Goal: Find specific page/section

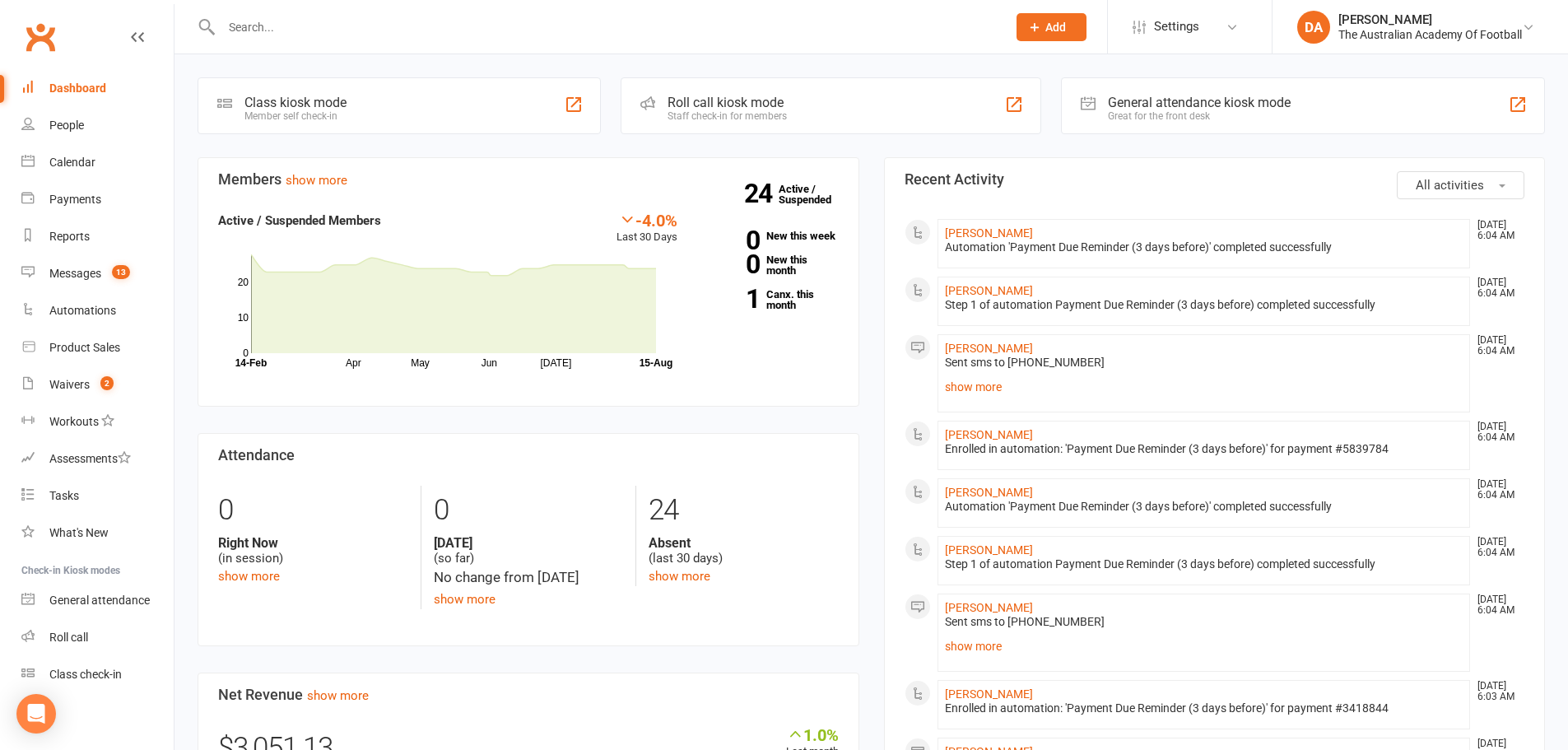
click at [433, 31] on input "text" at bounding box center [606, 26] width 779 height 23
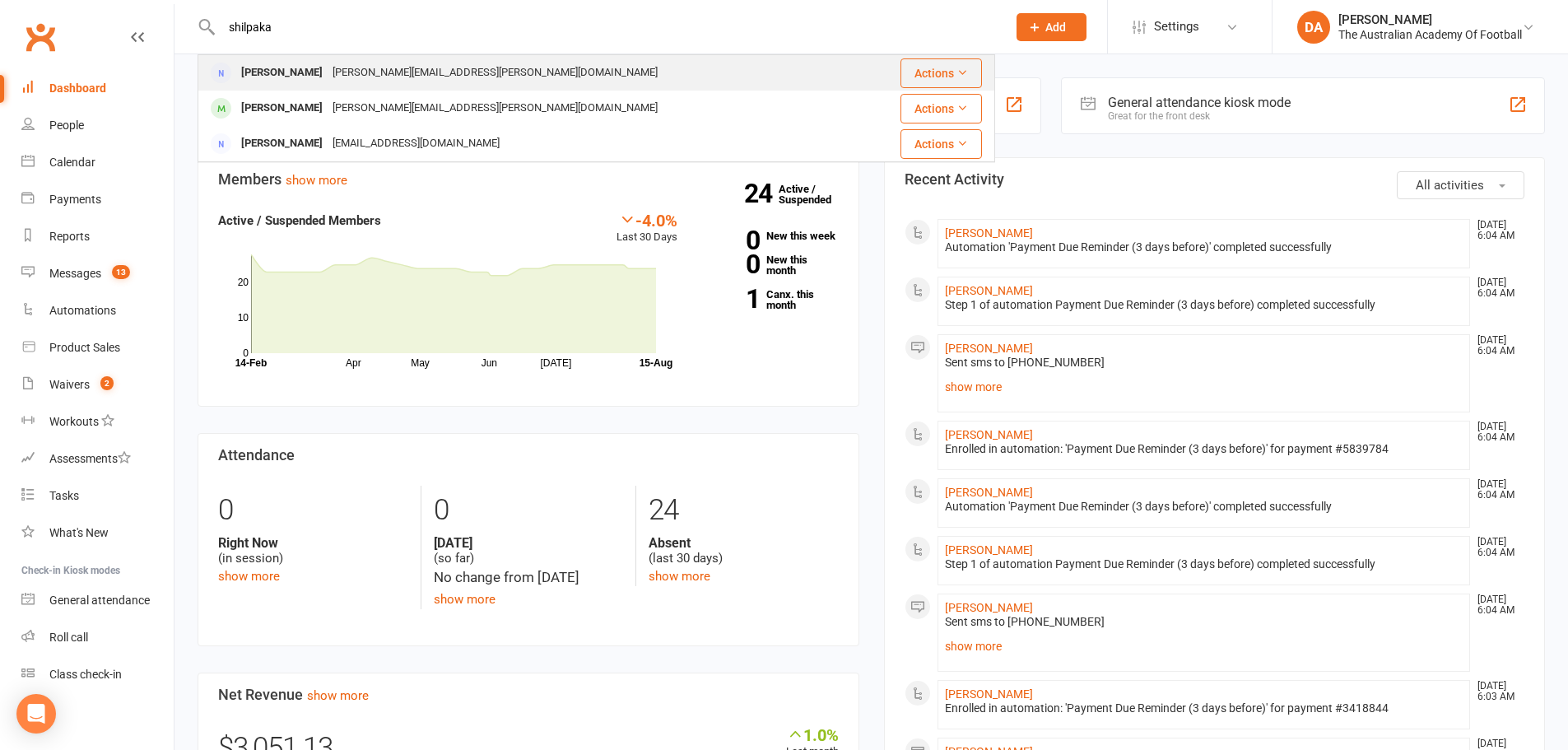
type input "shilpaka"
click at [424, 77] on div "[PERSON_NAME][EMAIL_ADDRESS][PERSON_NAME][DOMAIN_NAME]" at bounding box center [494, 73] width 335 height 24
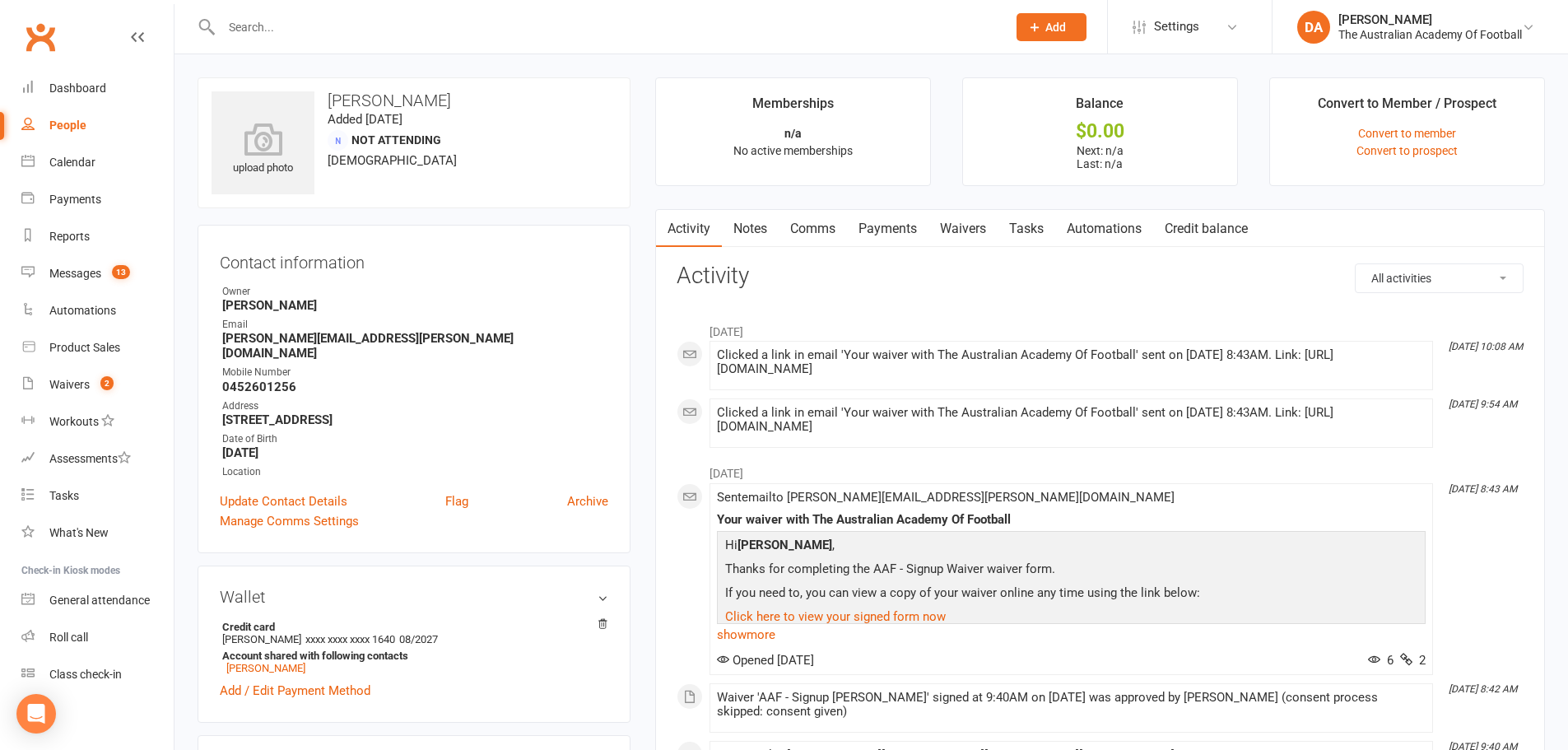
click at [354, 31] on input "text" at bounding box center [606, 26] width 779 height 23
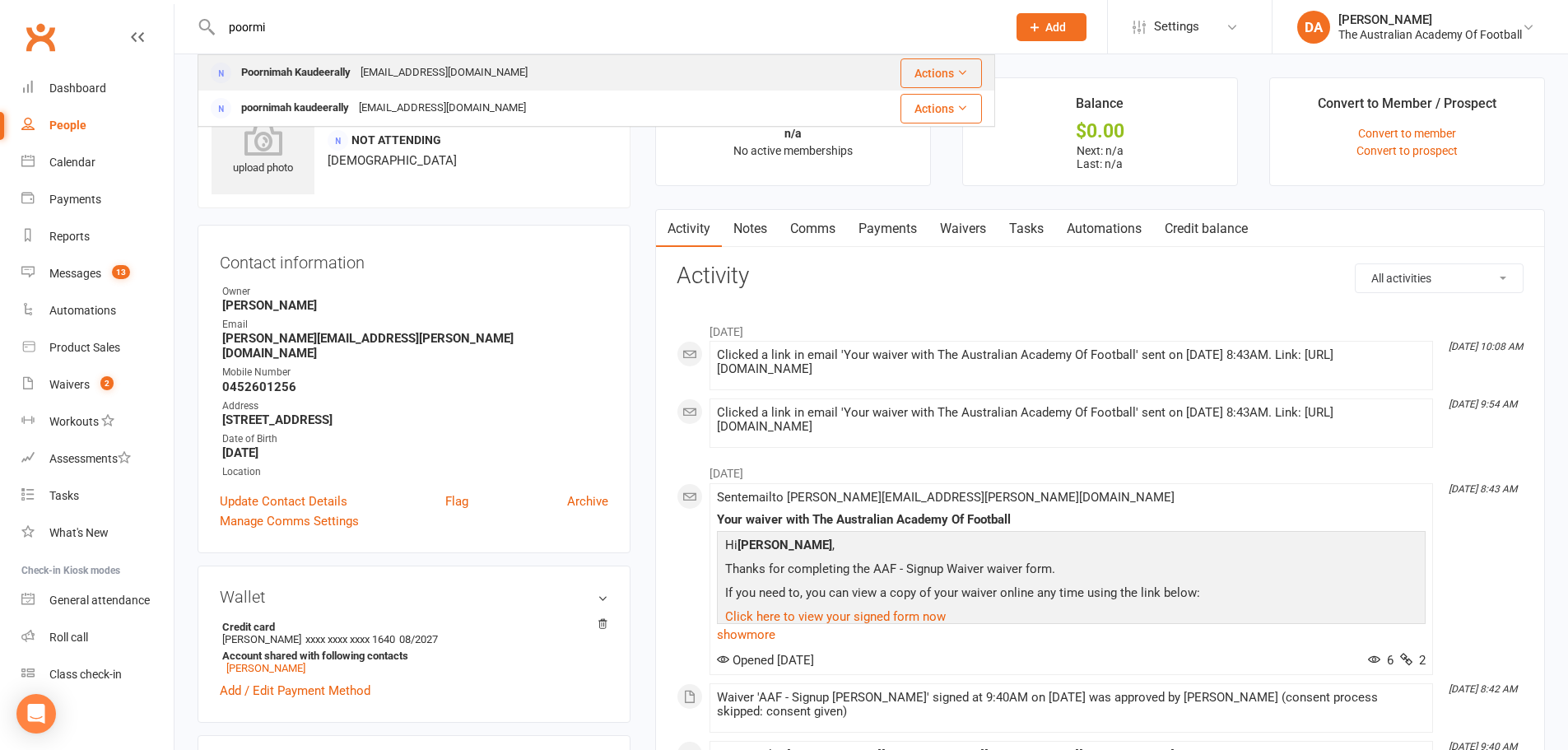
type input "poormi"
click at [359, 71] on div "[EMAIL_ADDRESS][DOMAIN_NAME]" at bounding box center [443, 73] width 177 height 24
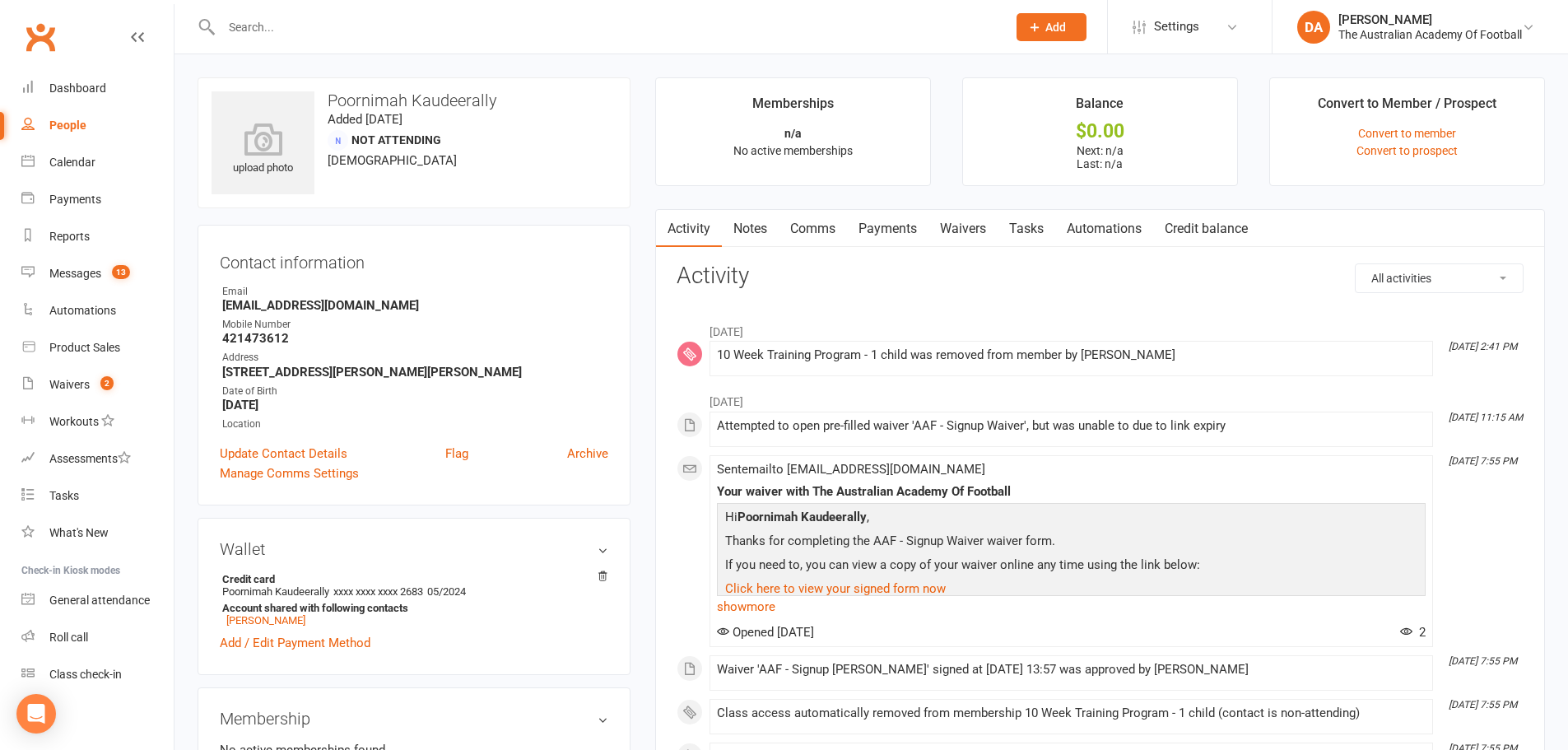
click at [395, 30] on input "text" at bounding box center [606, 26] width 779 height 23
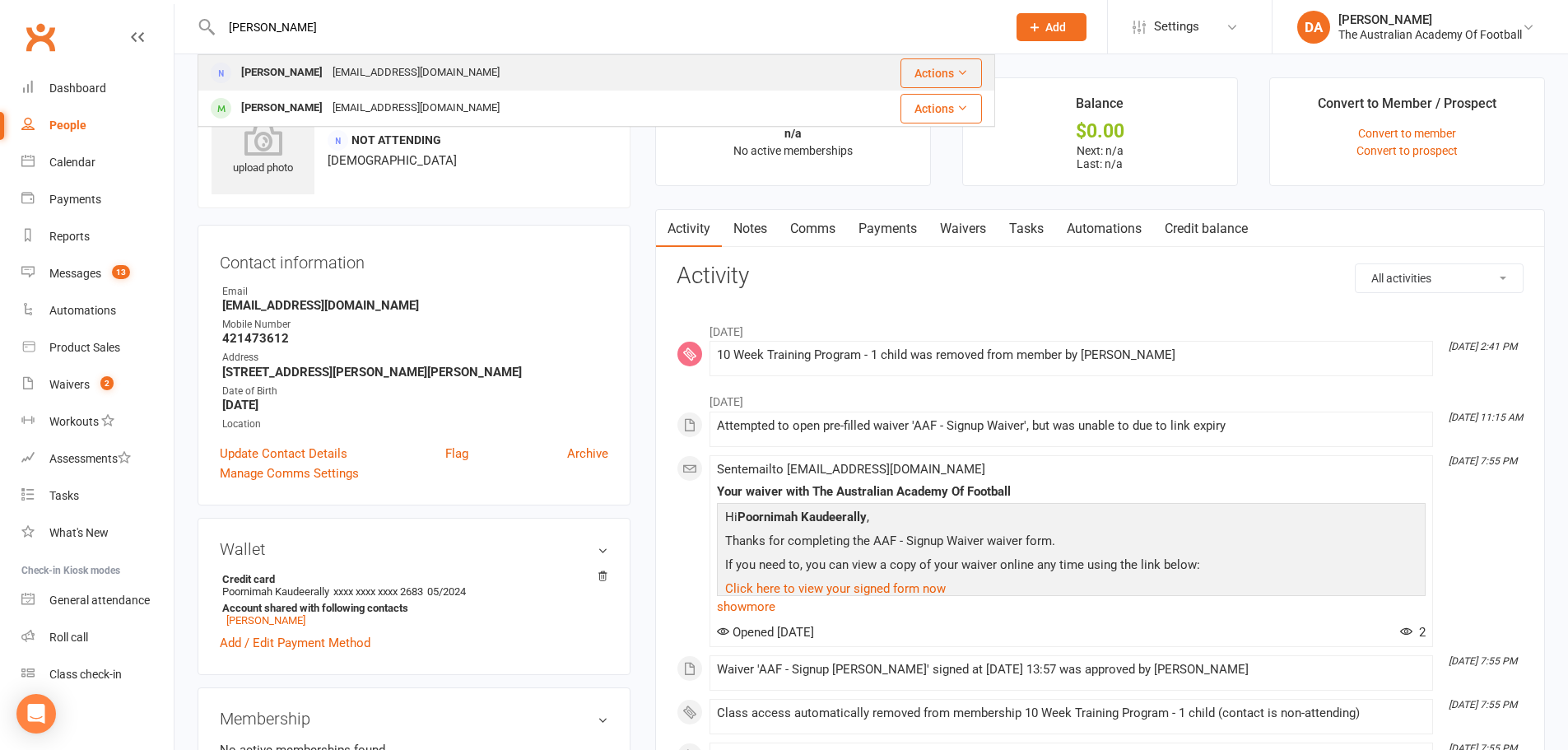
type input "[PERSON_NAME]"
click at [357, 73] on div "[EMAIL_ADDRESS][DOMAIN_NAME]" at bounding box center [415, 73] width 177 height 24
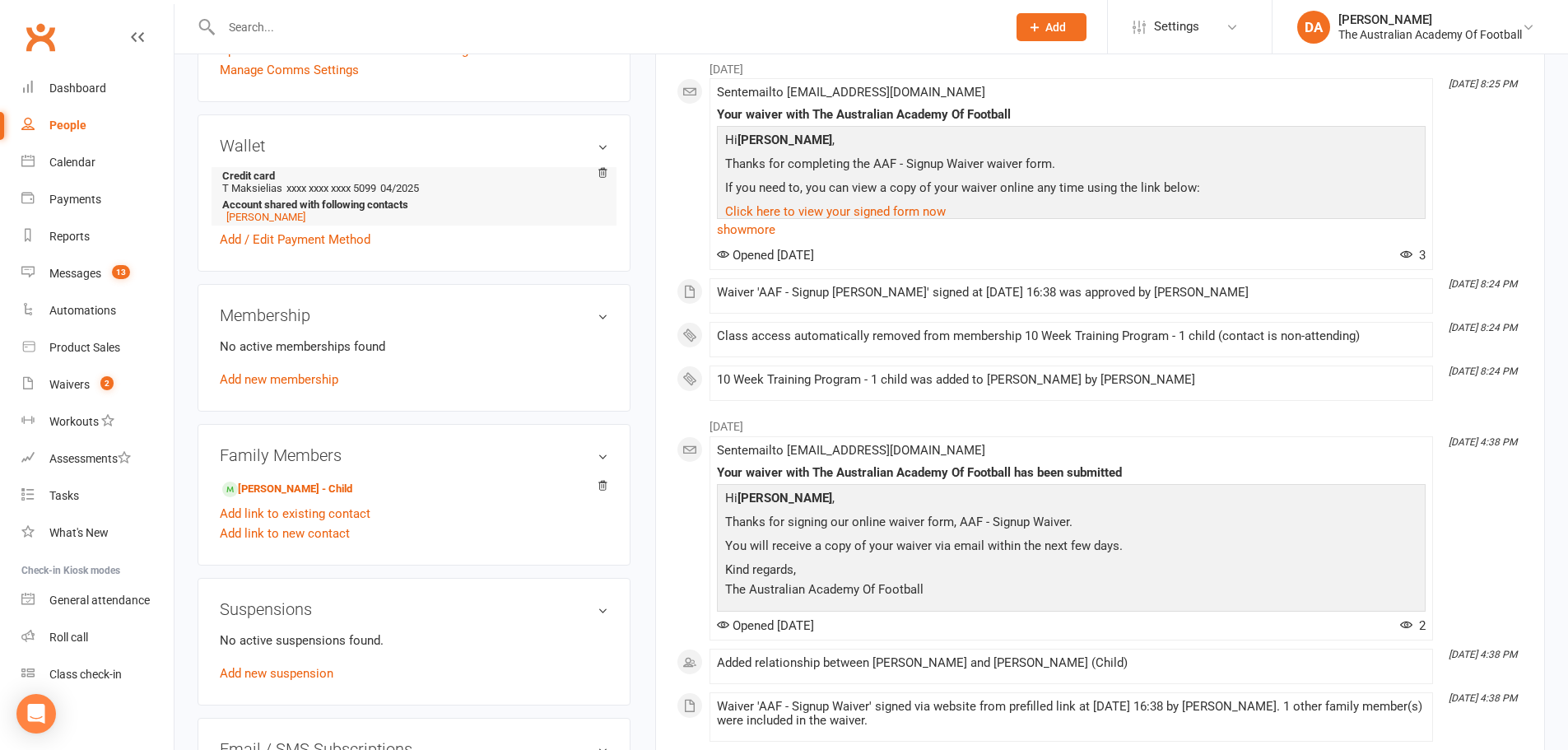
scroll to position [412, 0]
